Goal: Find specific page/section: Find specific page/section

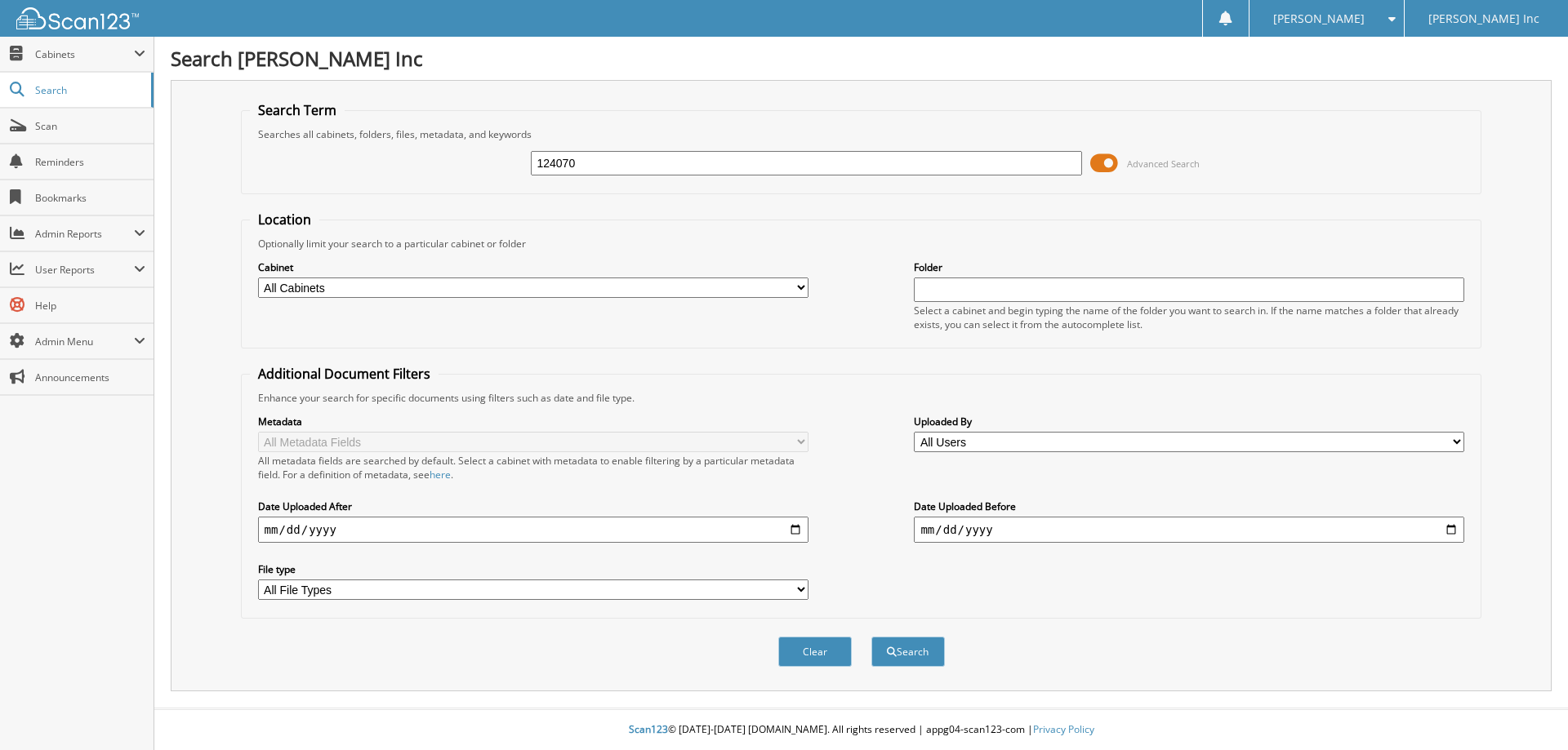
type input "124070"
click at [871, 637] on button "Search" at bounding box center [908, 651] width 74 height 30
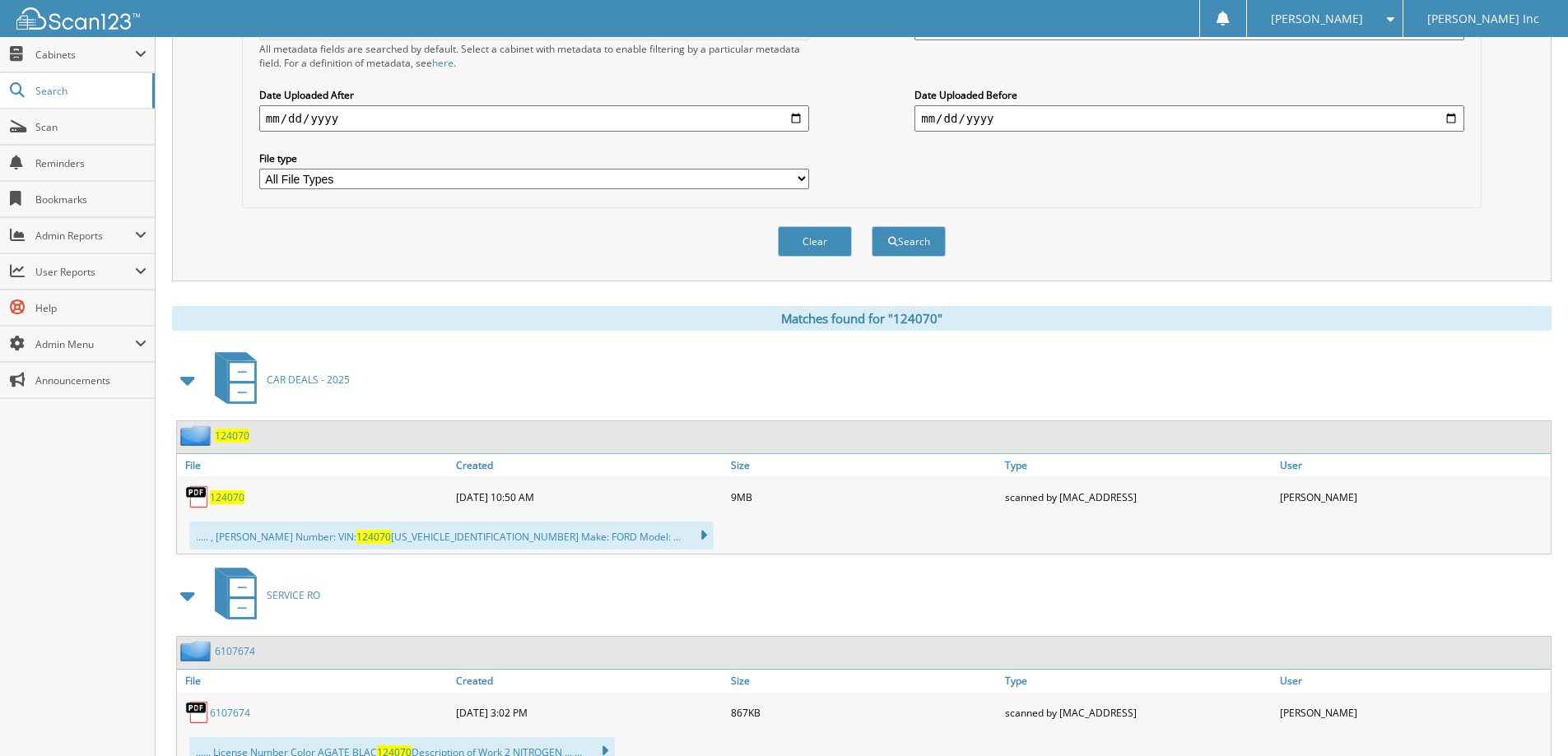
scroll to position [412, 0]
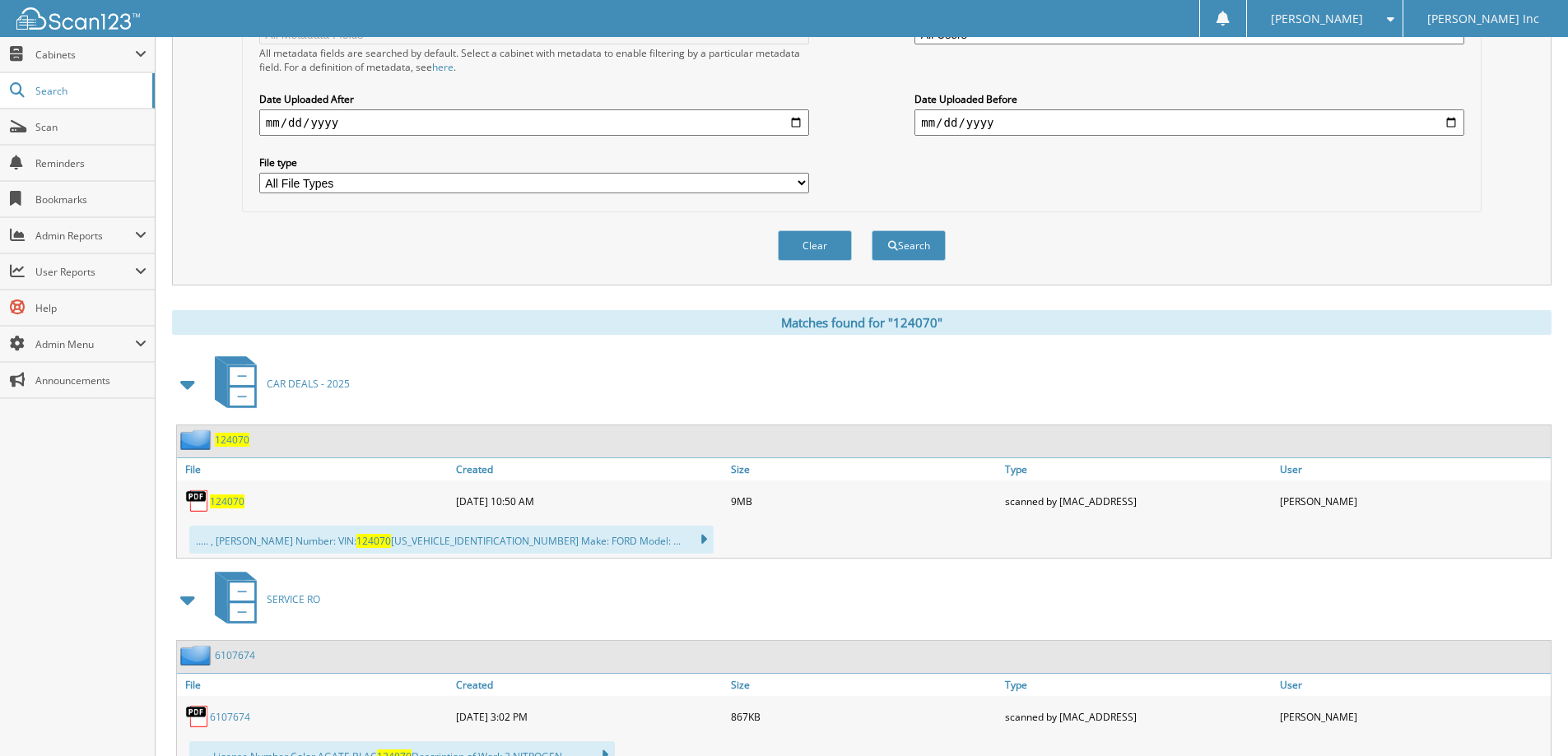
click at [222, 495] on link "124070" at bounding box center [227, 502] width 35 height 14
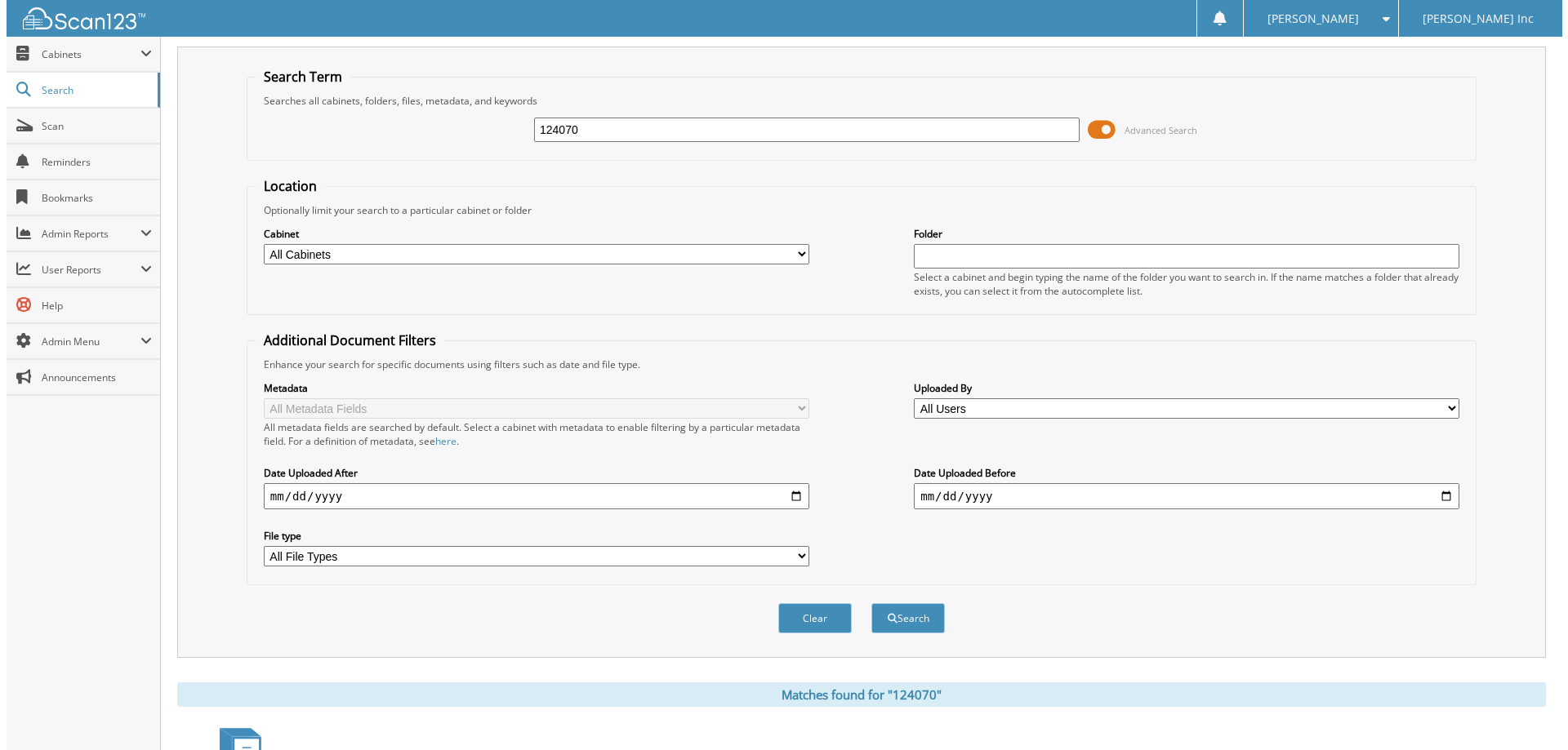
scroll to position [0, 0]
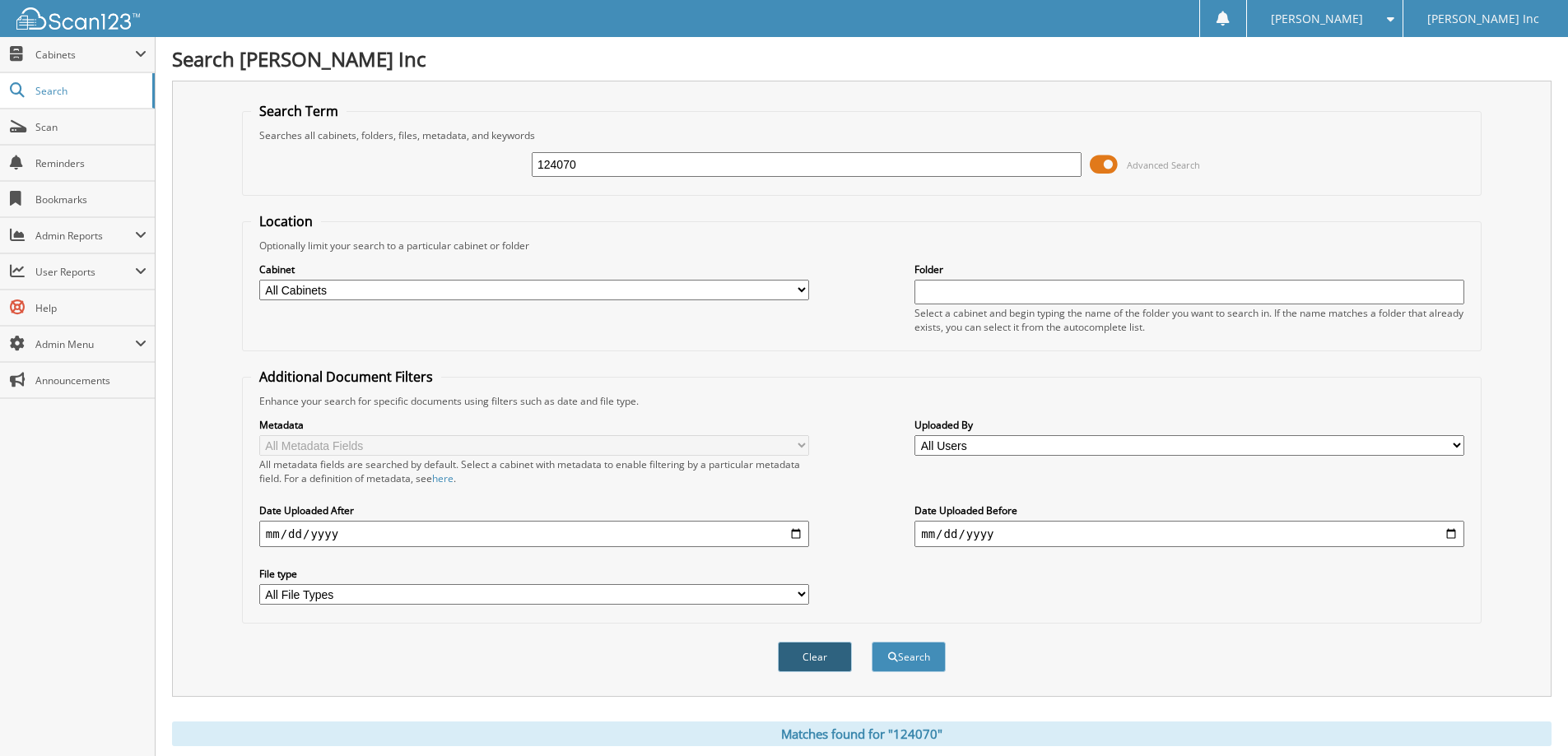
click at [815, 651] on button "Clear" at bounding box center [814, 656] width 74 height 30
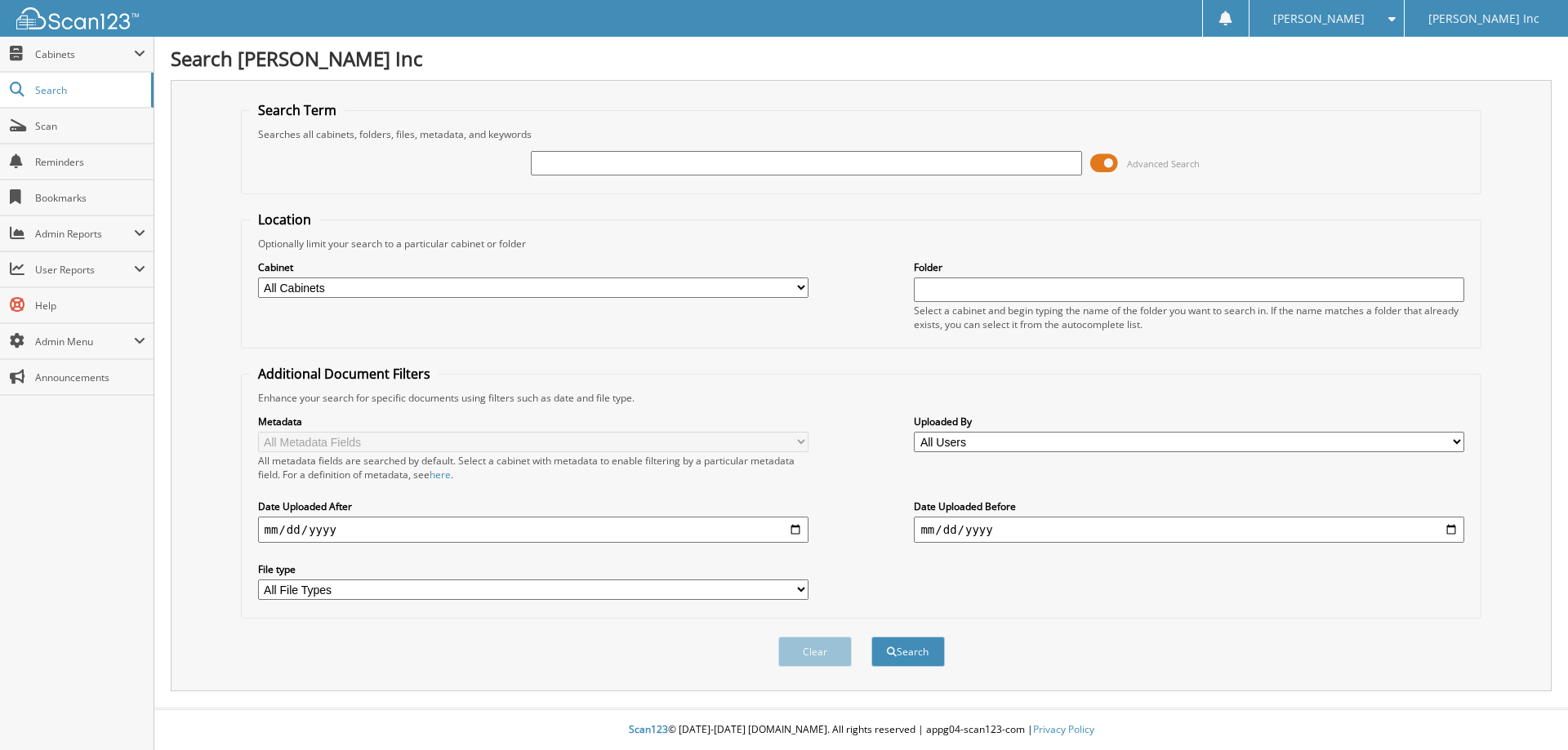
drag, startPoint x: 618, startPoint y: 159, endPoint x: 607, endPoint y: 169, distance: 14.9
click at [615, 162] on input "text" at bounding box center [806, 163] width 551 height 25
type input "124070A"
click at [871, 637] on button "Search" at bounding box center [908, 651] width 74 height 30
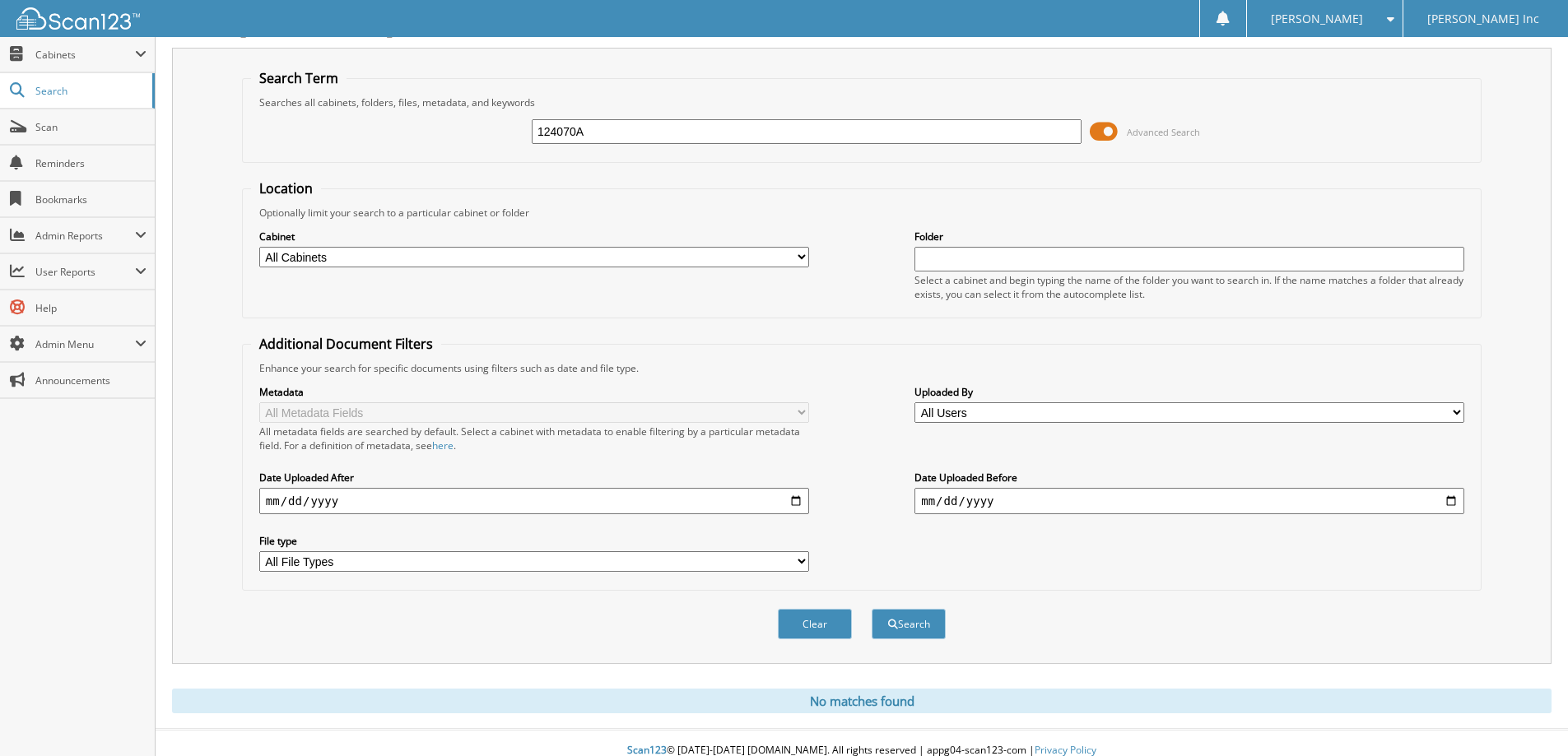
scroll to position [48, 0]
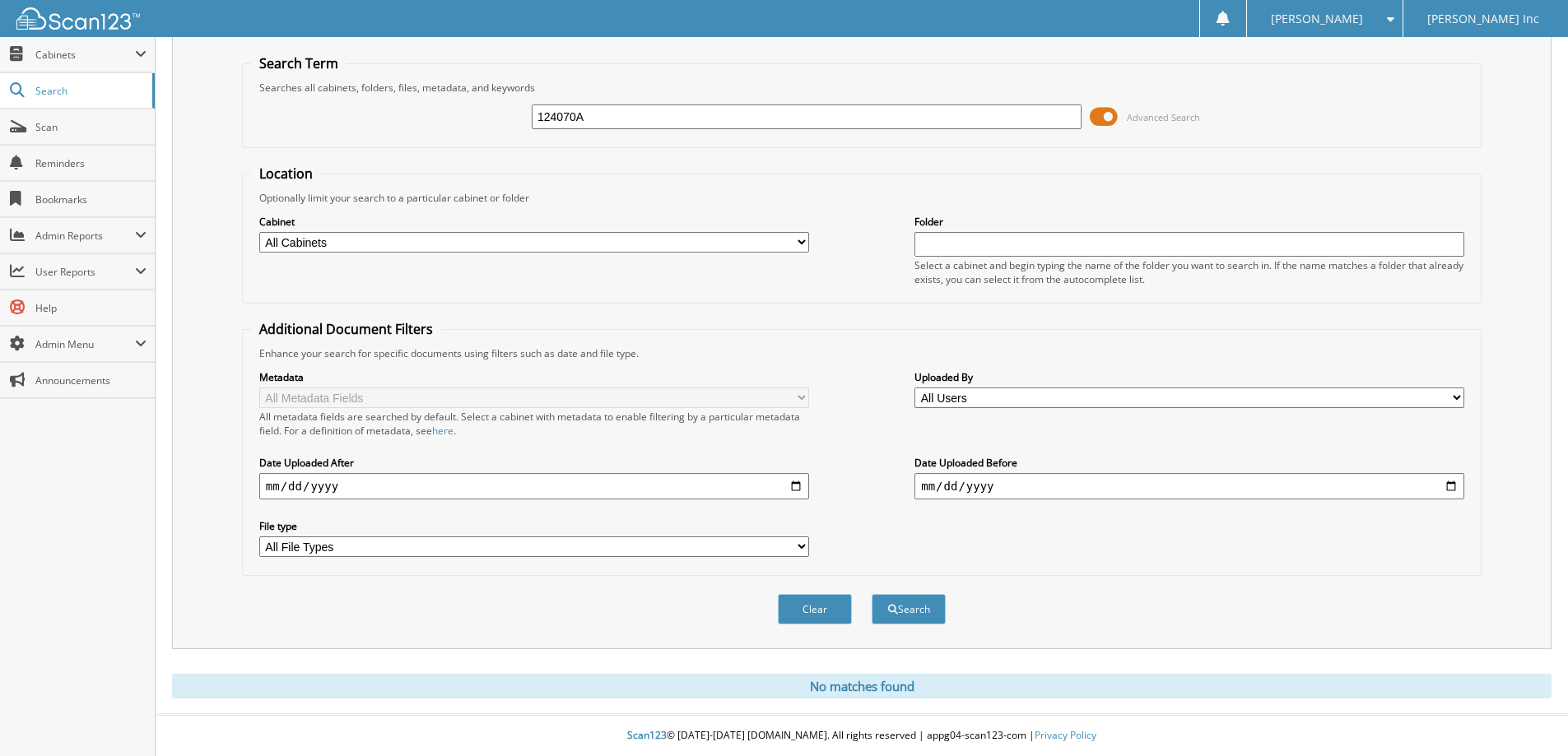
click at [811, 608] on button "Clear" at bounding box center [814, 609] width 74 height 30
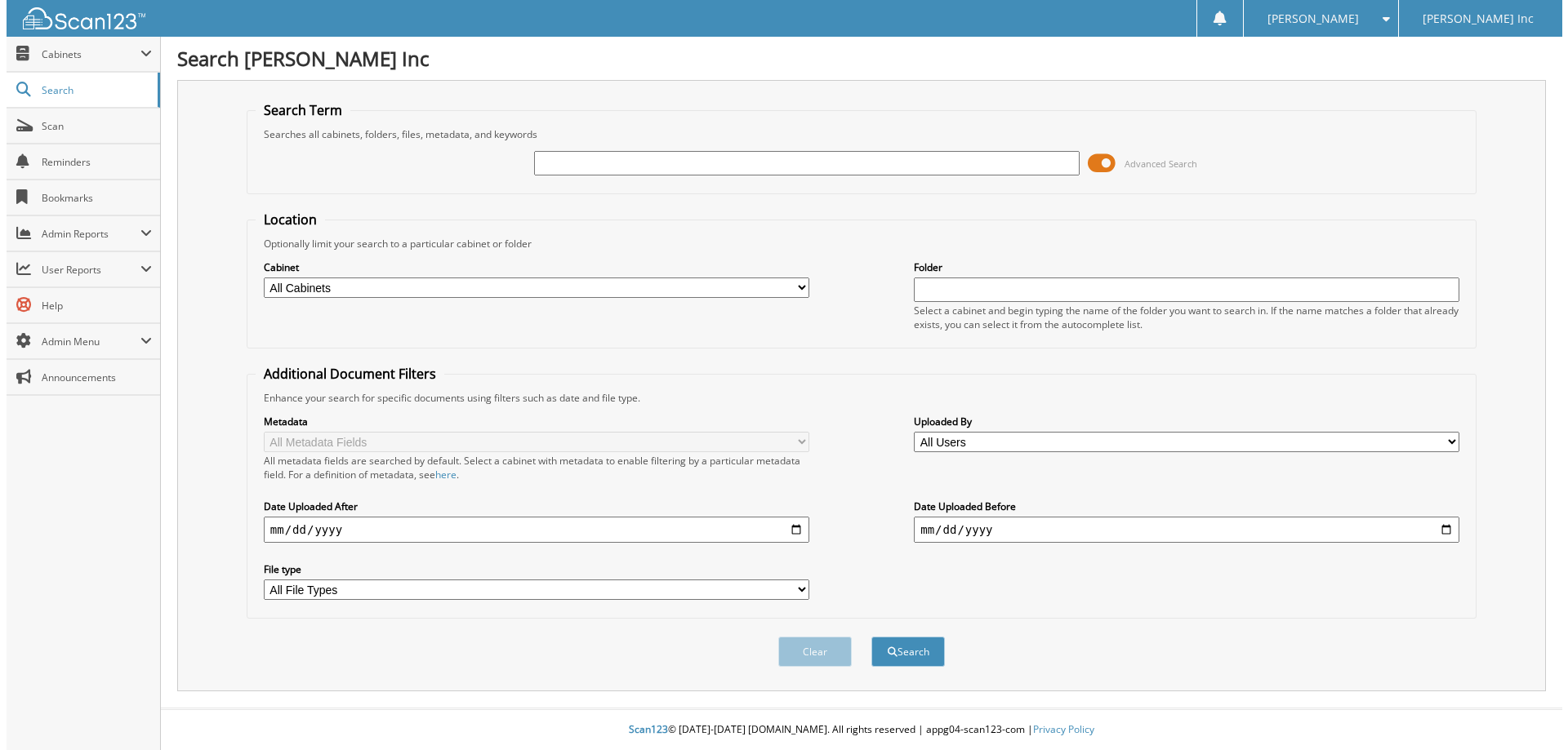
scroll to position [0, 0]
click at [59, 89] on span "Search" at bounding box center [89, 90] width 107 height 13
click at [1332, 21] on span "[PERSON_NAME]" at bounding box center [1319, 18] width 91 height 10
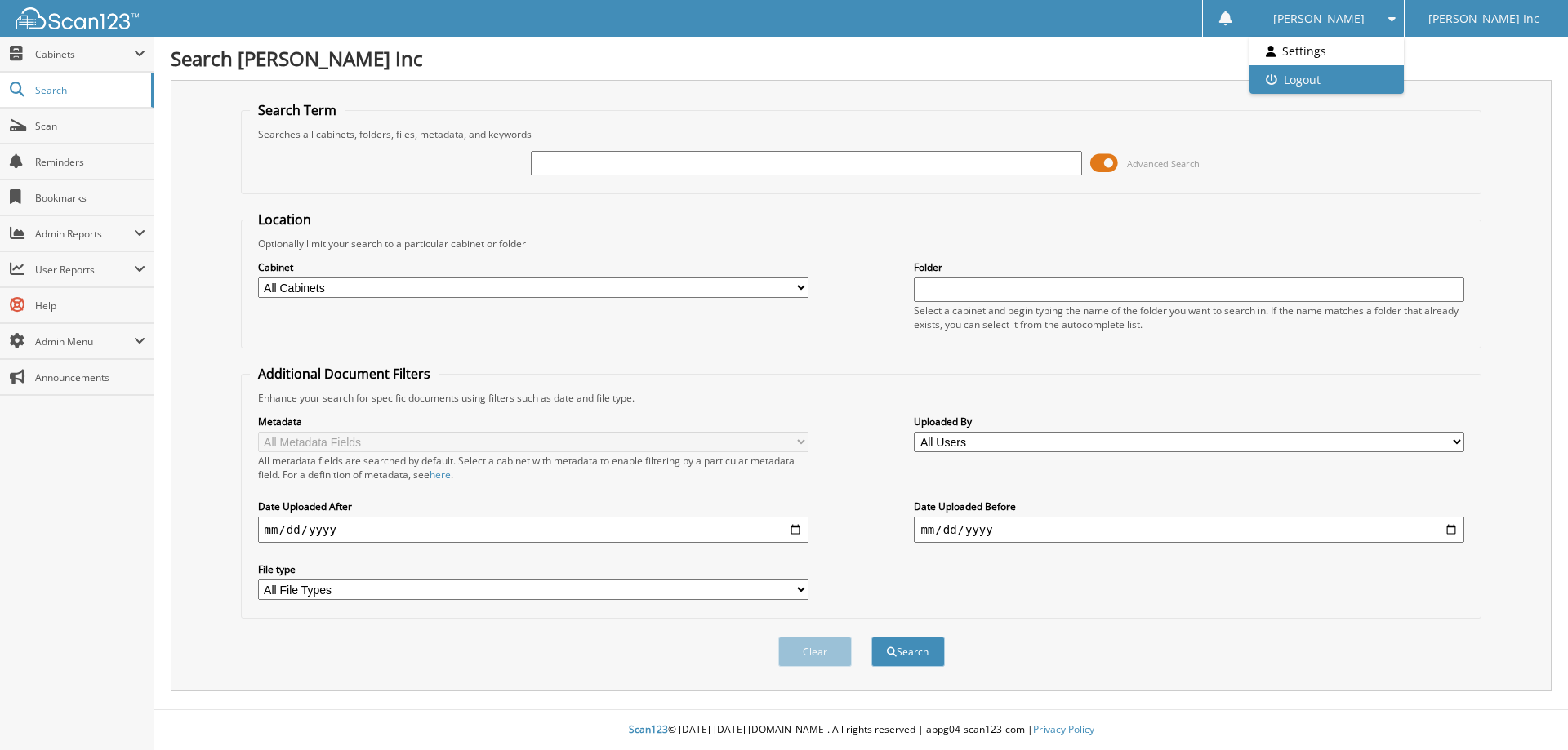
click at [1333, 78] on link "Logout" at bounding box center [1326, 80] width 154 height 29
